Goal: Find specific page/section: Find specific page/section

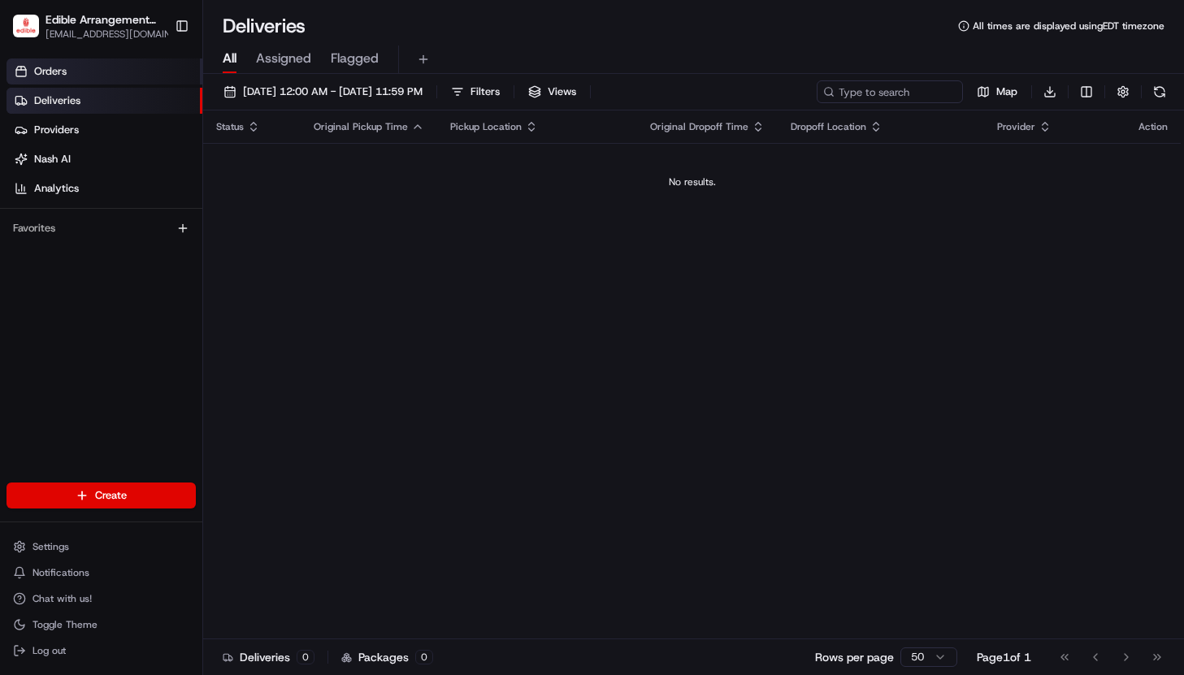
click at [54, 84] on link "Orders" at bounding box center [104, 71] width 196 height 26
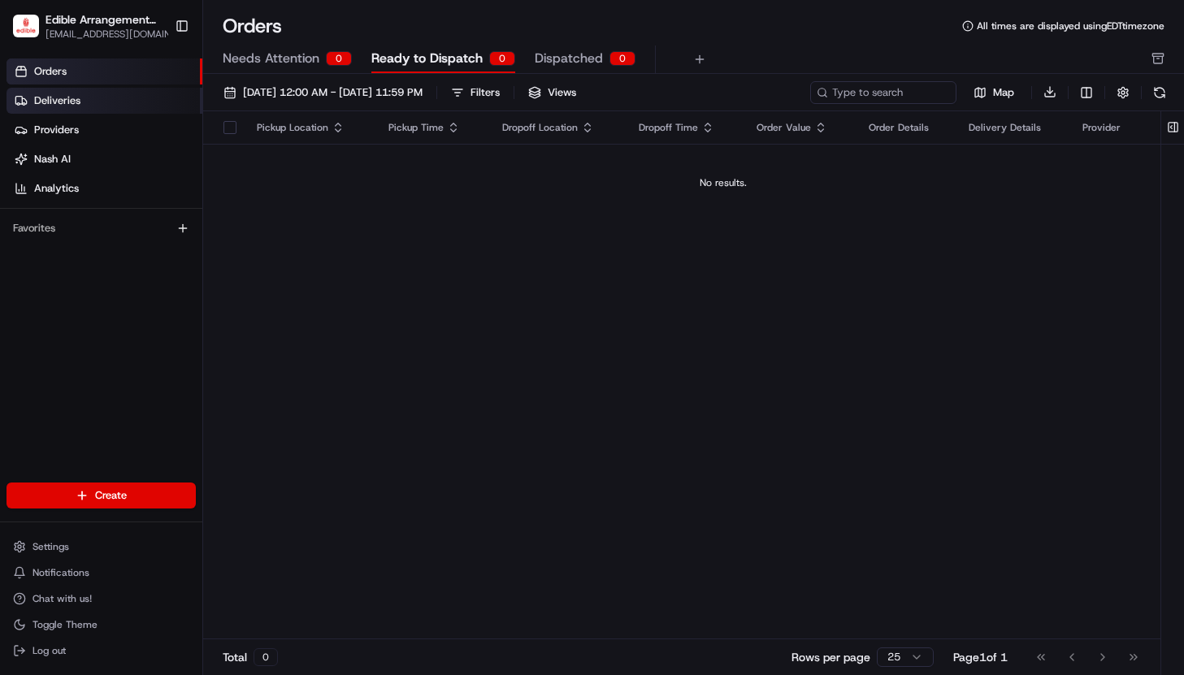
click at [58, 98] on span "Deliveries" at bounding box center [57, 100] width 46 height 15
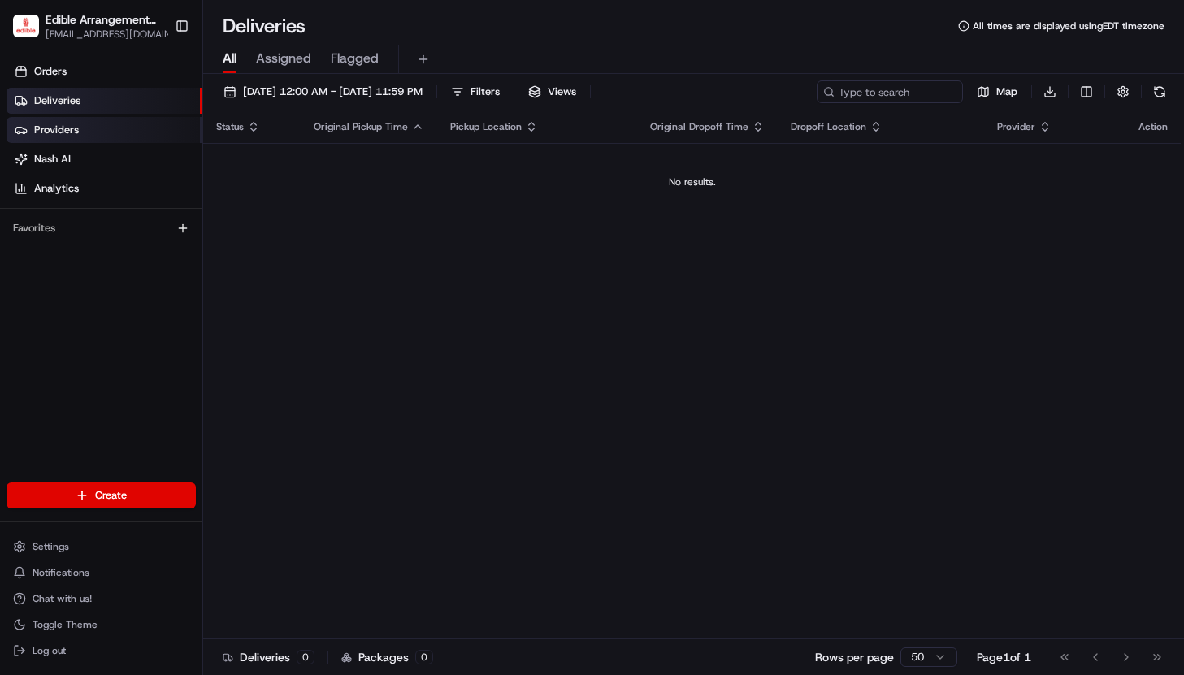
click at [61, 125] on span "Providers" at bounding box center [56, 130] width 45 height 15
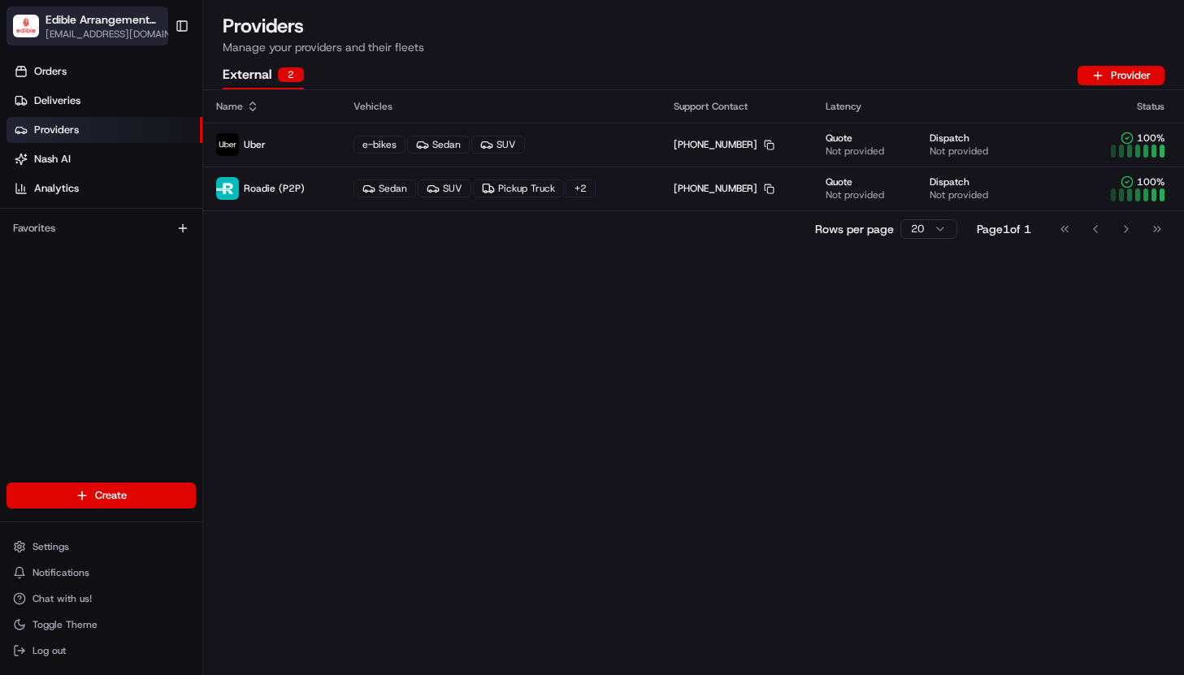
click at [146, 25] on div "Edible Arrangements - [GEOGRAPHIC_DATA], [GEOGRAPHIC_DATA]" at bounding box center [111, 19] width 132 height 16
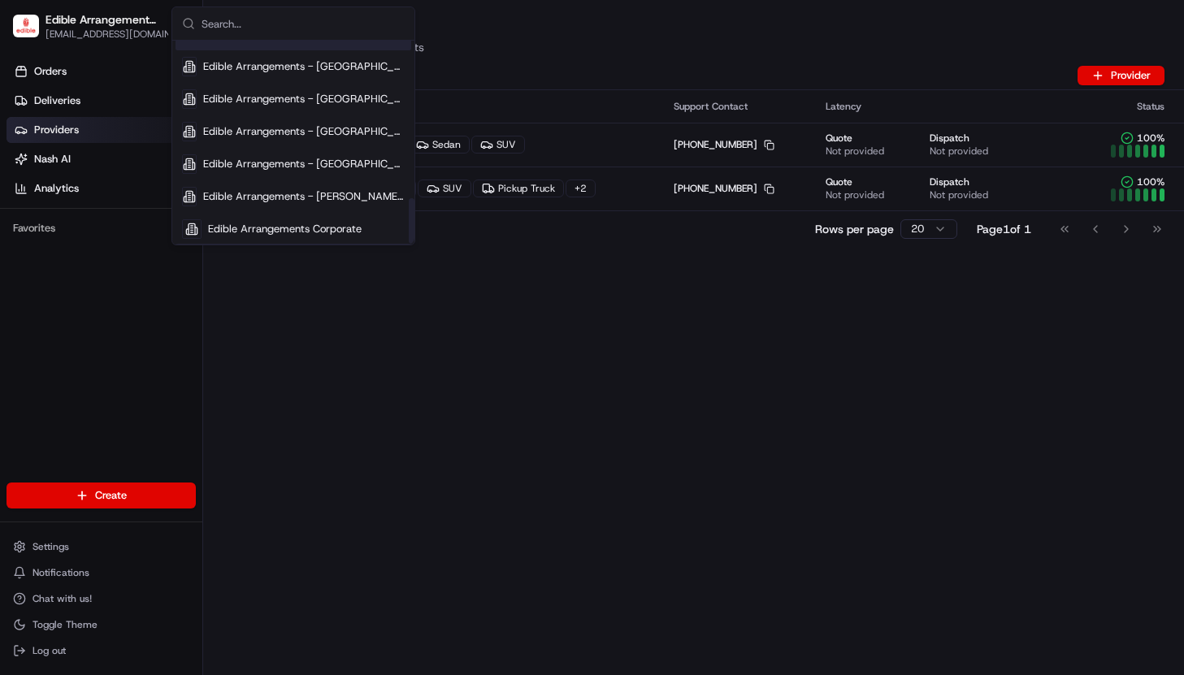
scroll to position [705, 0]
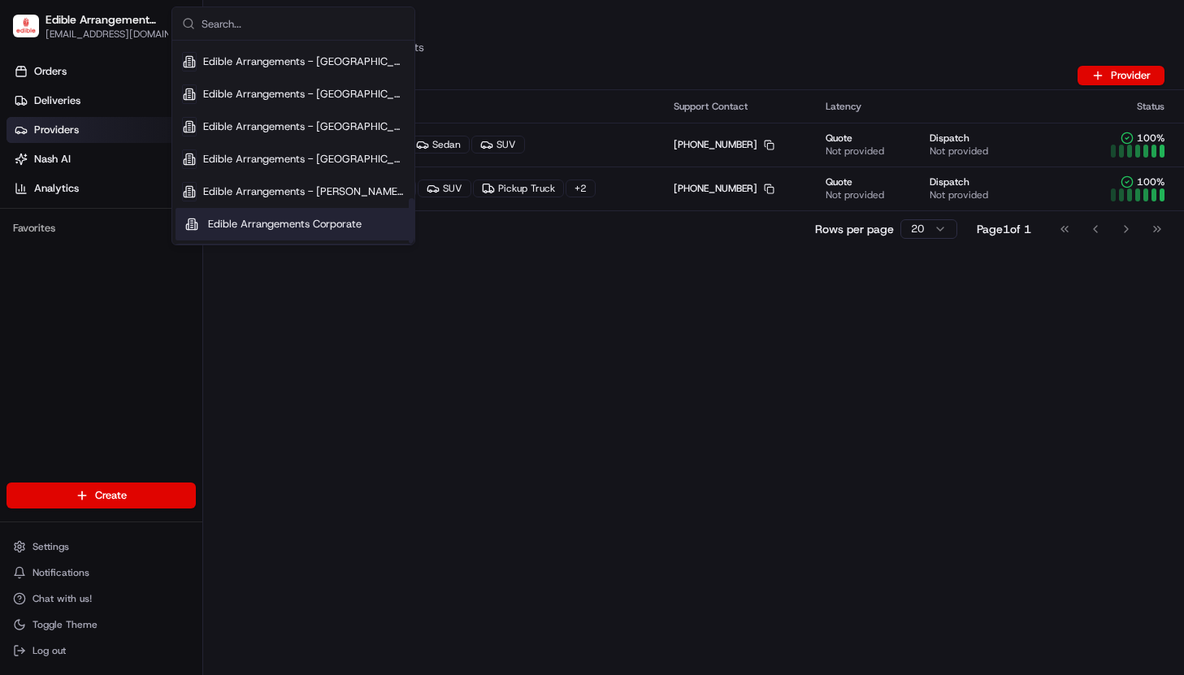
click at [262, 227] on span "Edible Arrangements Corporate" at bounding box center [285, 224] width 154 height 15
